Goal: Check status: Check status

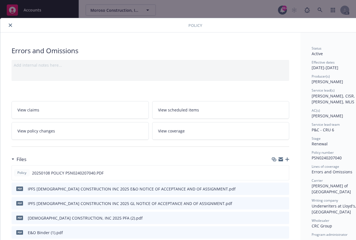
scroll to position [17, 0]
